Goal: Task Accomplishment & Management: Use online tool/utility

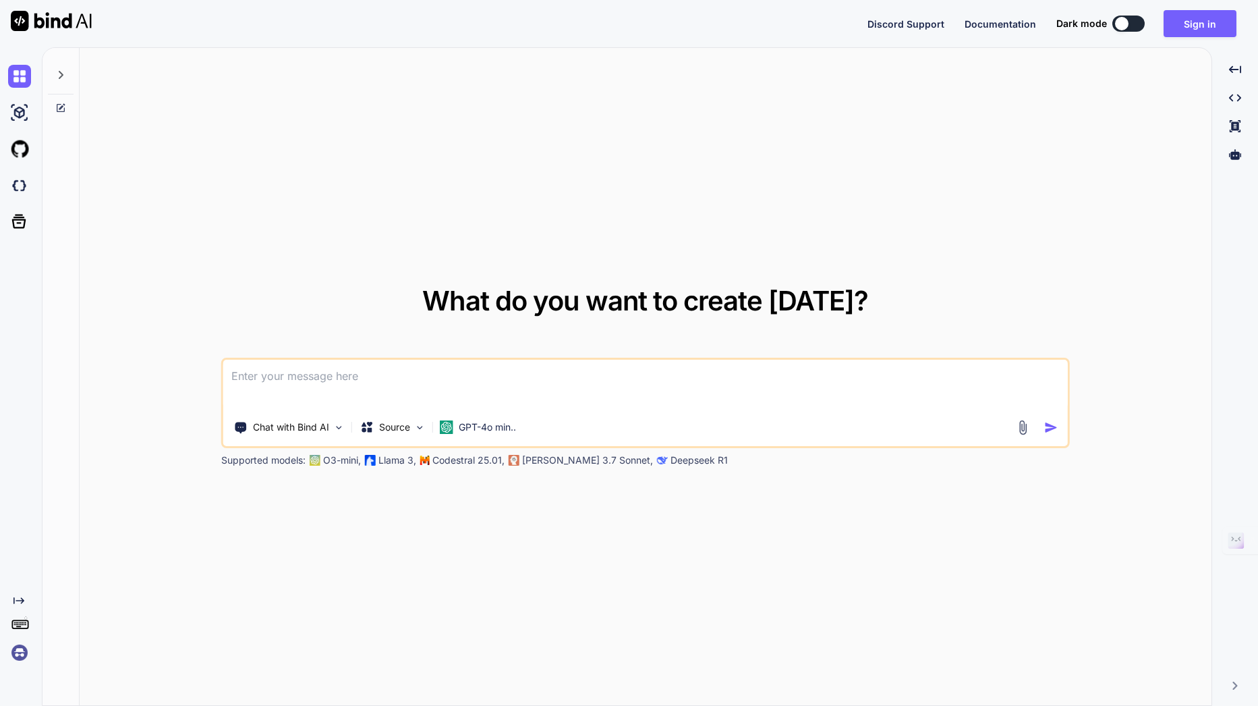
type textarea "x"
click at [1209, 24] on button "Sign in" at bounding box center [1200, 23] width 73 height 27
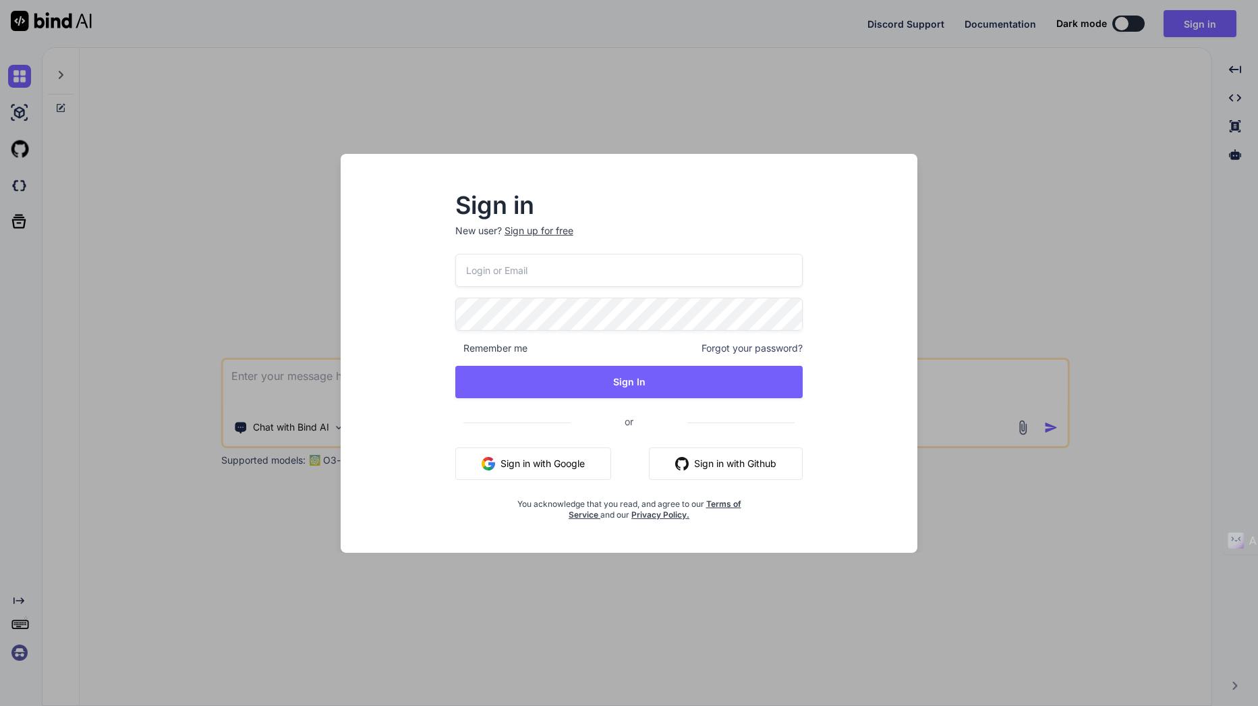
type input "[EMAIL_ADDRESS][DOMAIN_NAME]"
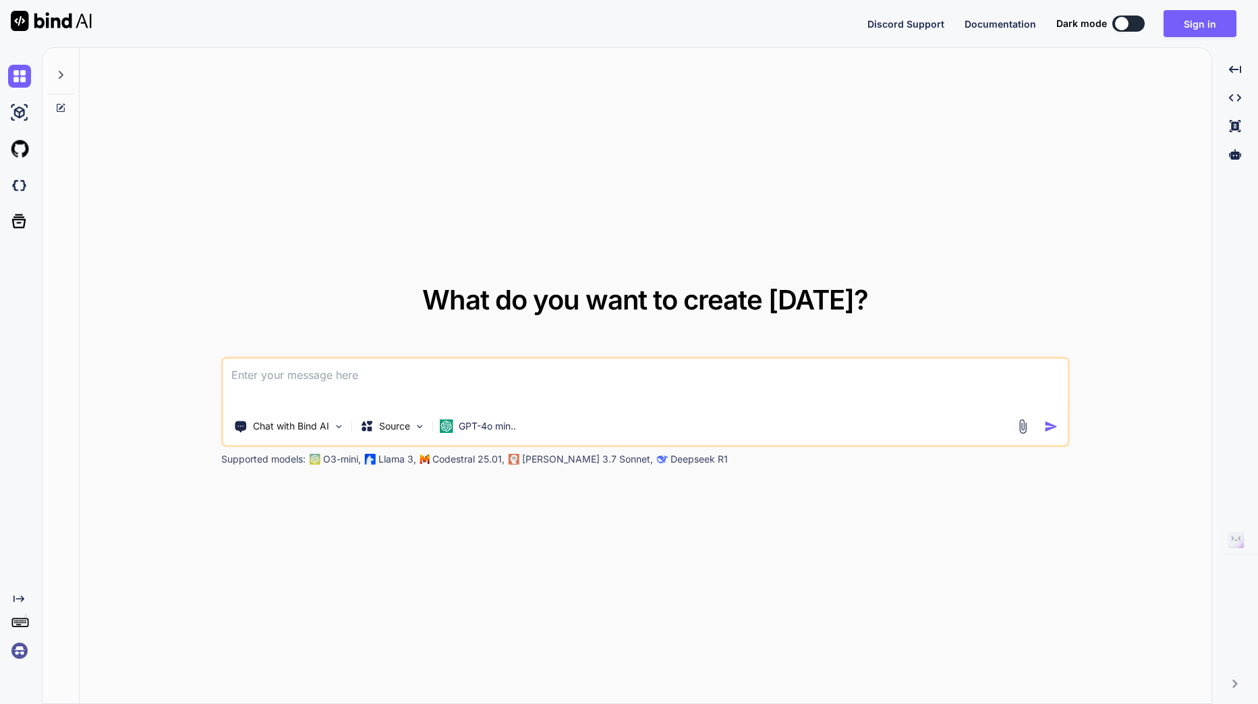
type textarea "x"
drag, startPoint x: 477, startPoint y: 0, endPoint x: 333, endPoint y: 189, distance: 237.3
click at [333, 189] on div "What do you want to create [DATE]? Chat with Bind AI Source GPT-4o min.. Suppor…" at bounding box center [646, 377] width 1132 height 658
